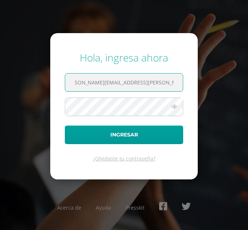
scroll to position [0, 12]
type input "[PERSON_NAME][EMAIL_ADDRESS][PERSON_NAME][DOMAIN_NAME][PERSON_NAME]"
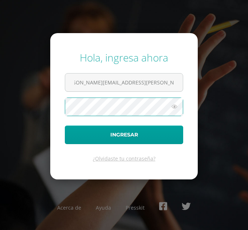
scroll to position [0, 0]
click at [65, 125] on button "Ingresar" at bounding box center [124, 134] width 118 height 19
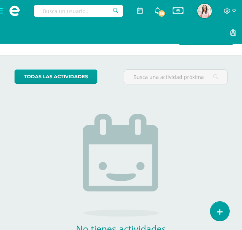
click at [104, 10] on input "text" at bounding box center [78, 11] width 89 height 12
type input "psicologia"
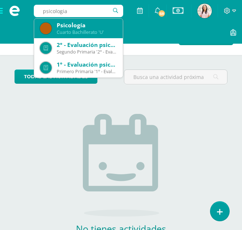
click at [91, 36] on div "Psicología Cuarto Bachillerato 'U'" at bounding box center [78, 29] width 77 height 20
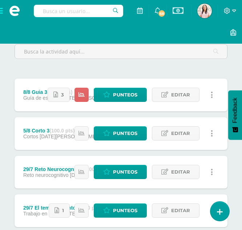
scroll to position [85, 0]
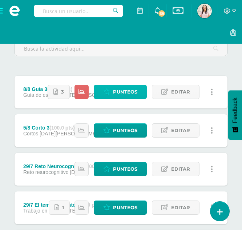
click at [130, 93] on span "Punteos" at bounding box center [125, 91] width 24 height 13
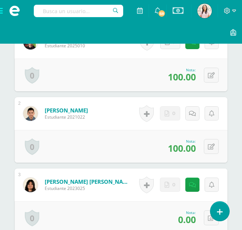
scroll to position [231, 0]
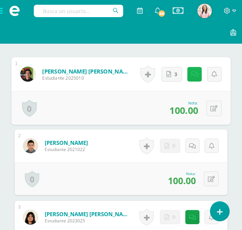
click at [196, 78] on link at bounding box center [195, 74] width 15 height 15
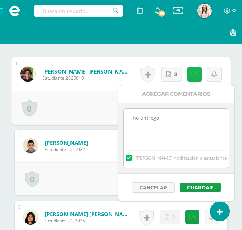
scroll to position [231, 0]
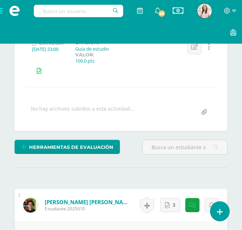
scroll to position [0, 0]
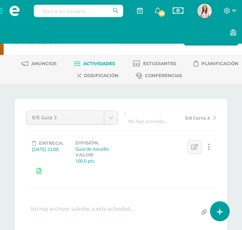
click at [74, 14] on input "text" at bounding box center [78, 11] width 89 height 12
type input "filosofia"
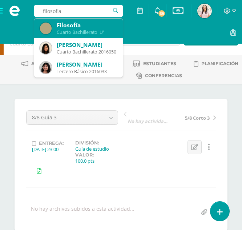
click at [76, 31] on div "Cuarto Bachillerato 'U'" at bounding box center [87, 32] width 60 height 6
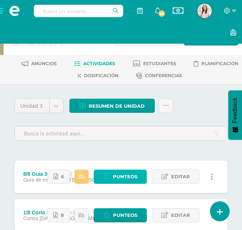
click at [120, 180] on span "Punteos" at bounding box center [125, 176] width 24 height 13
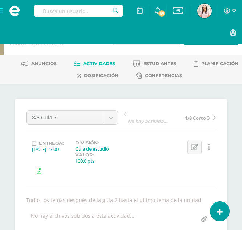
click at [82, 7] on input "text" at bounding box center [78, 11] width 89 height 12
type input "fisica fundamental"
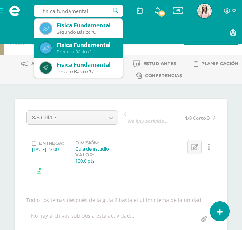
click at [89, 42] on div "Física Fundamental" at bounding box center [87, 45] width 60 height 8
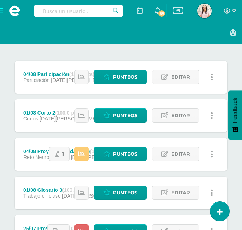
scroll to position [99, 0]
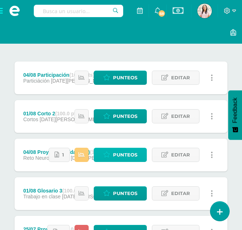
click at [120, 155] on span "Punteos" at bounding box center [125, 154] width 24 height 13
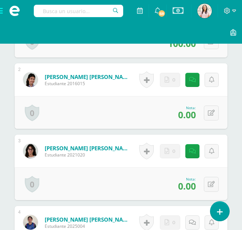
scroll to position [308, 0]
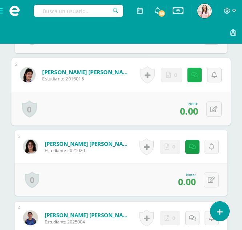
click at [190, 79] on link at bounding box center [195, 75] width 15 height 15
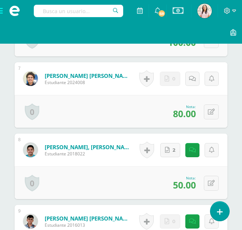
scroll to position [666, 0]
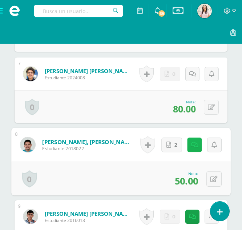
click at [189, 145] on link at bounding box center [195, 144] width 15 height 15
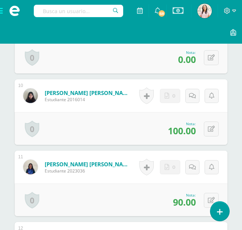
scroll to position [857, 0]
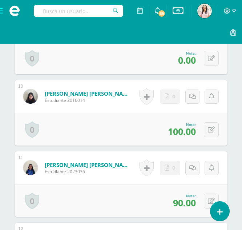
click at [26, 172] on img at bounding box center [30, 167] width 15 height 15
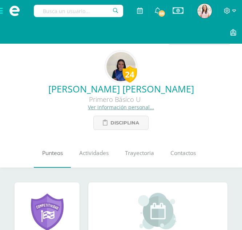
click at [43, 155] on span "Punteos" at bounding box center [52, 153] width 21 height 8
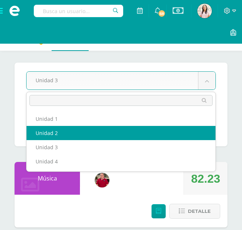
select select "Unidad 2"
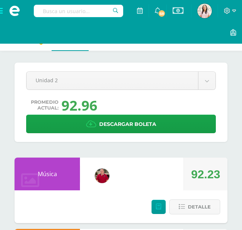
scroll to position [3, 0]
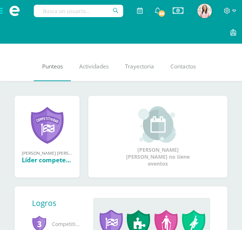
scroll to position [90, 0]
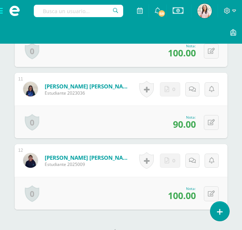
scroll to position [812, 0]
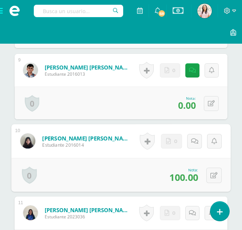
click at [32, 141] on img at bounding box center [27, 140] width 15 height 15
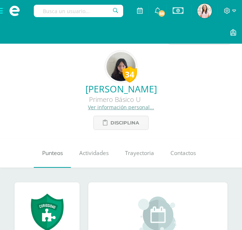
click at [45, 152] on span "Punteos" at bounding box center [52, 153] width 21 height 8
